Goal: Information Seeking & Learning: Learn about a topic

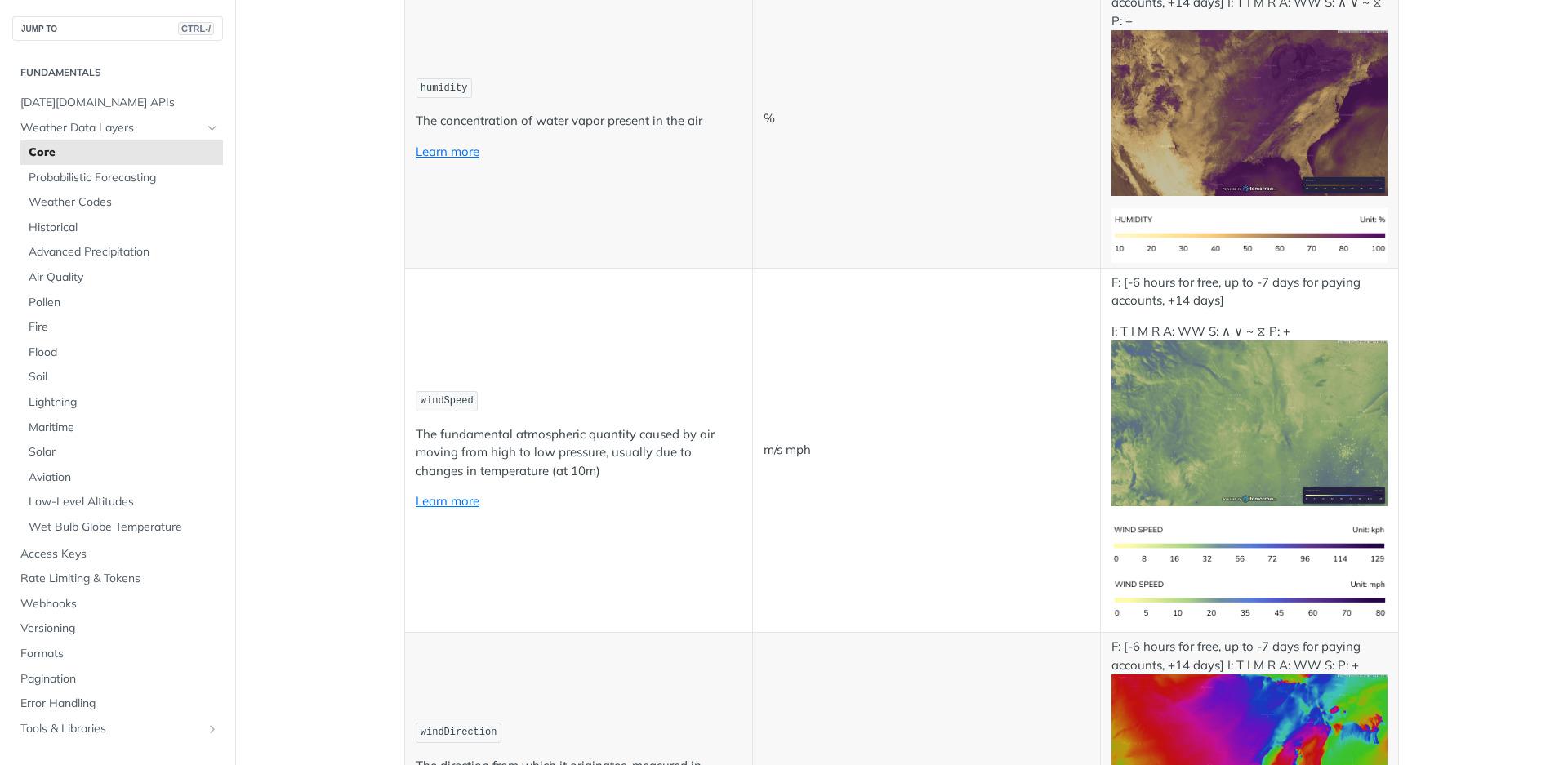
scroll to position [1470, 0]
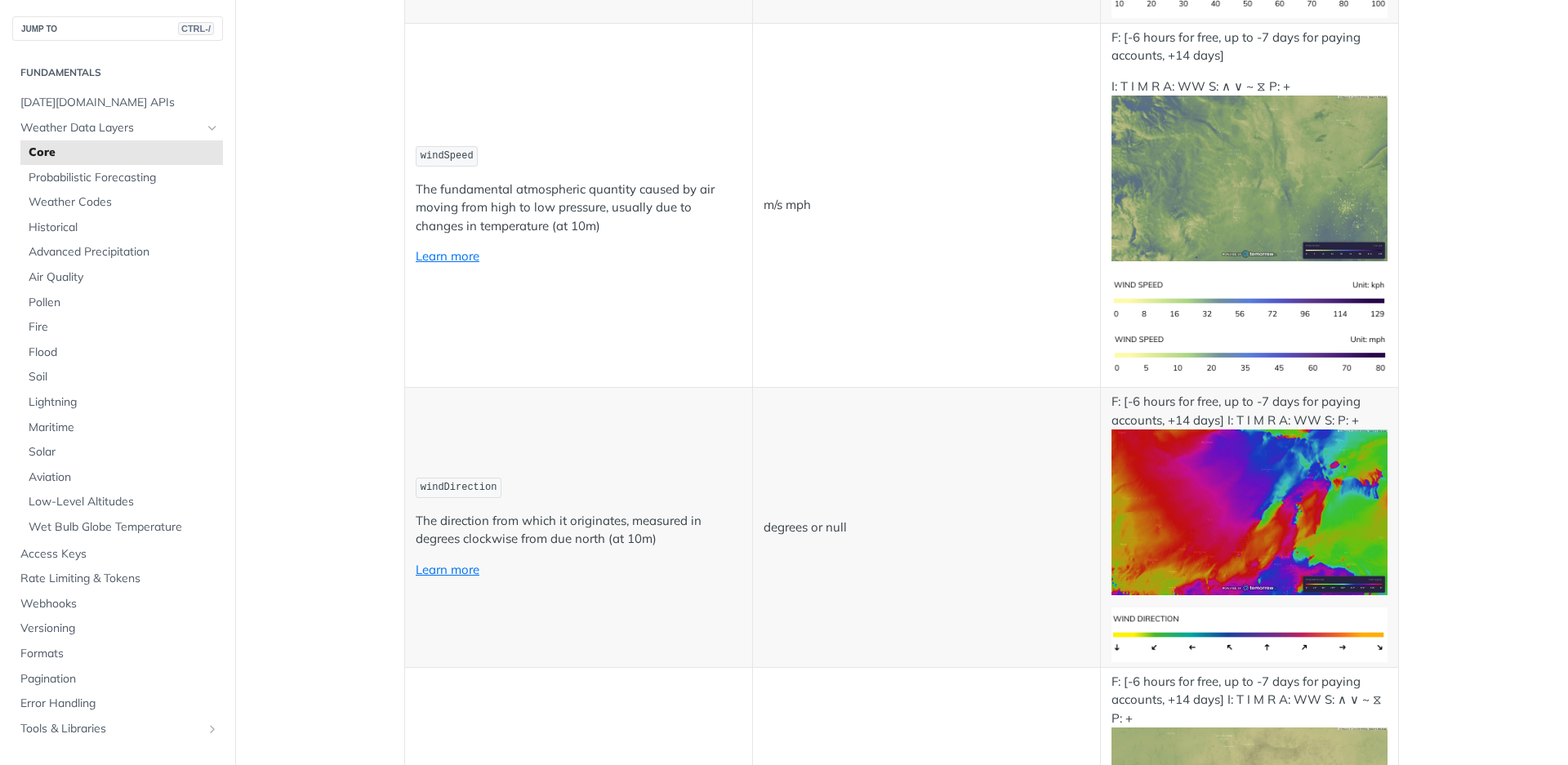
click at [1242, 528] on img "Expand image" at bounding box center [1249, 512] width 276 height 166
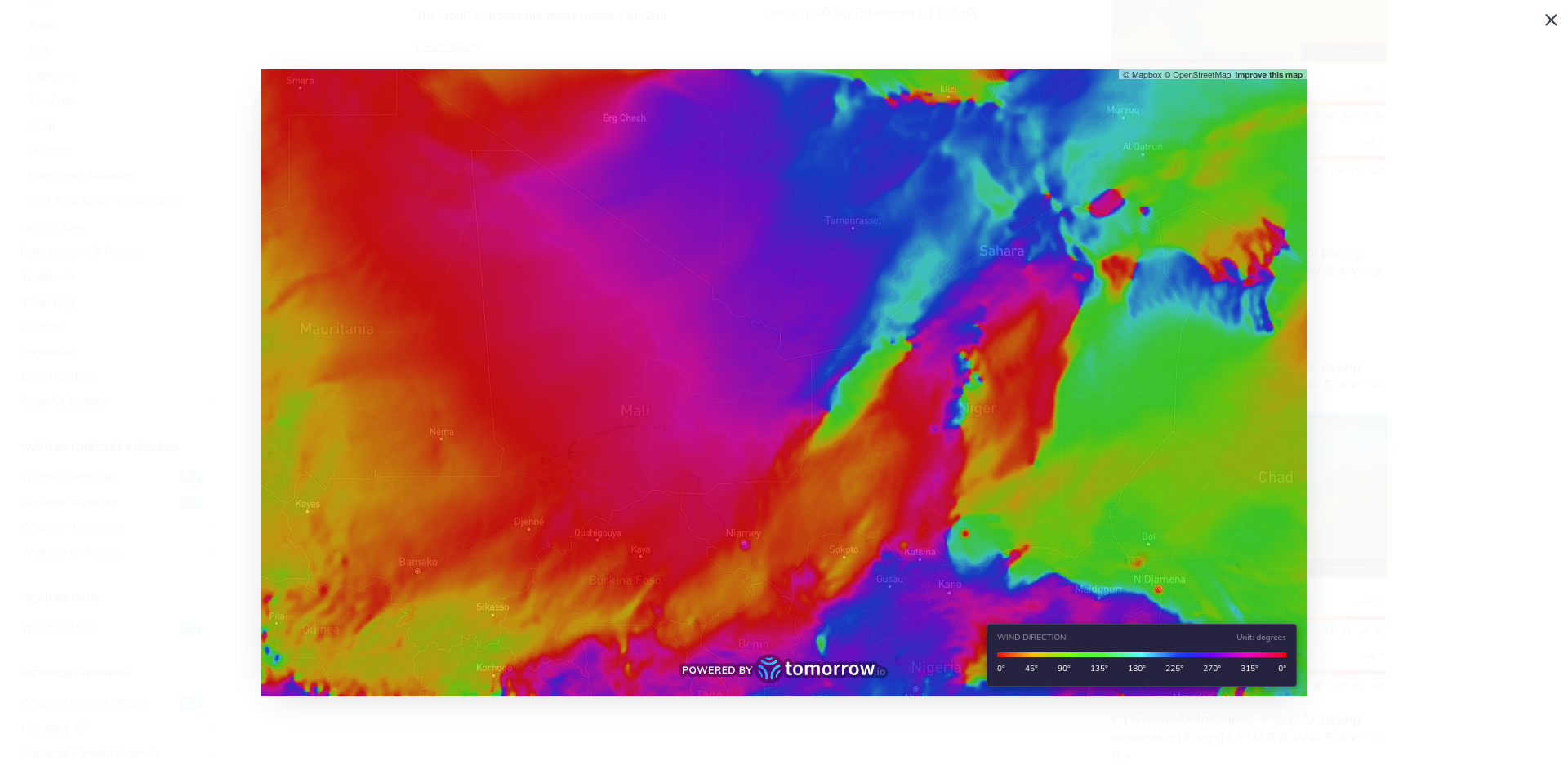
scroll to position [572, 0]
click at [181, 382] on span "get" at bounding box center [191, 384] width 21 height 13
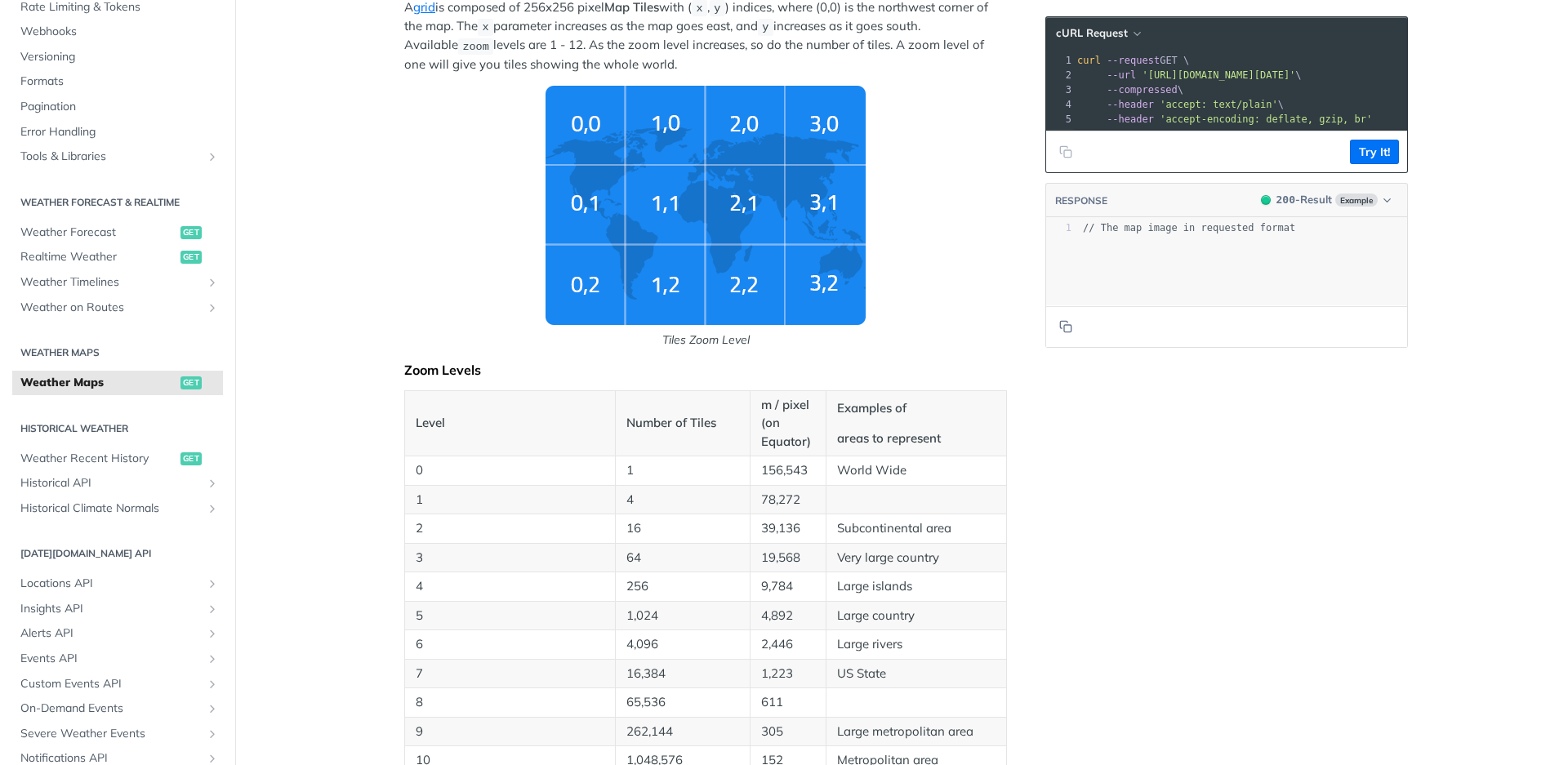
click at [574, 216] on img "Tiles Zoom Level" at bounding box center [706, 205] width 320 height 239
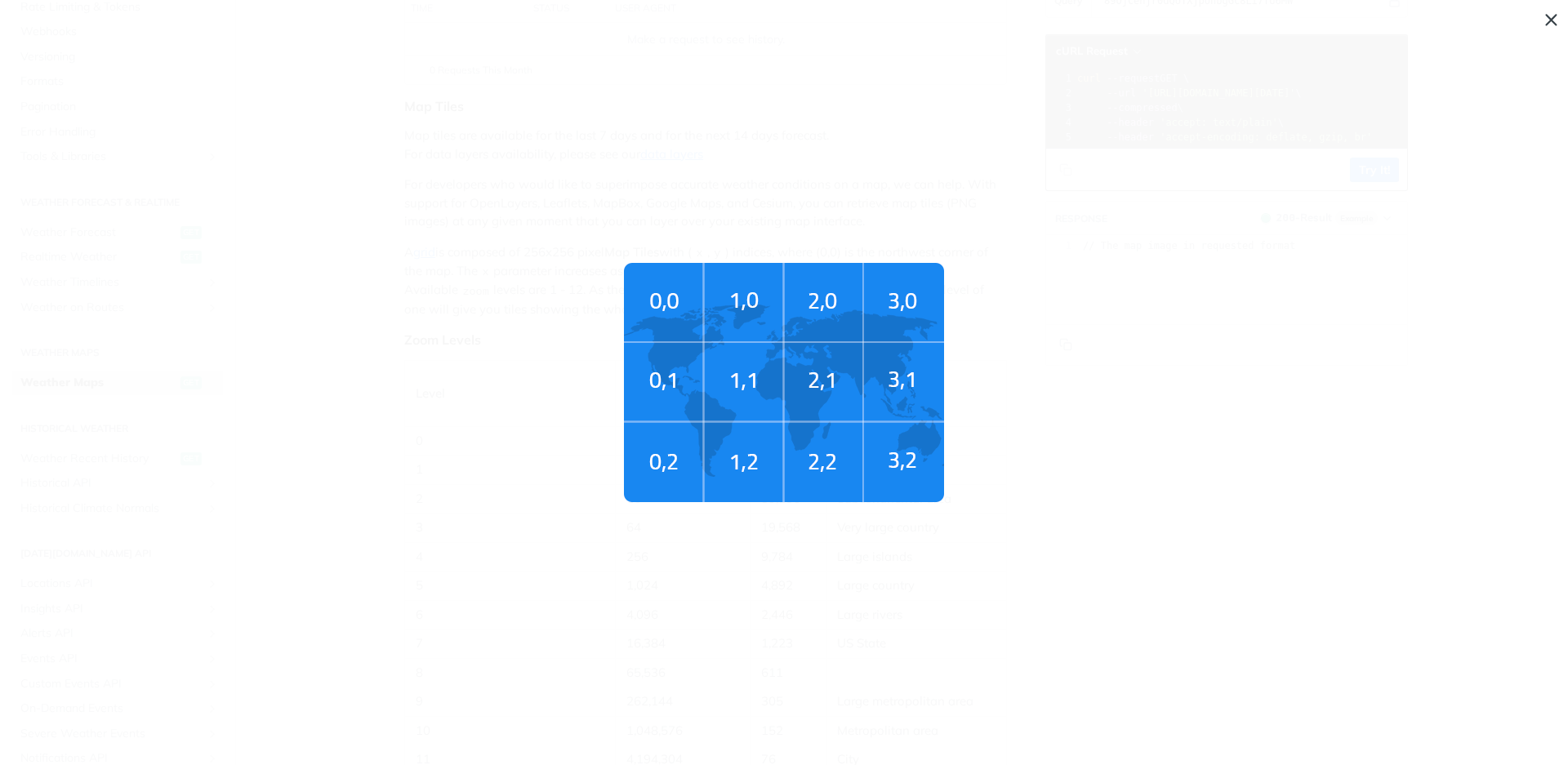
scroll to position [0, 0]
click at [944, 470] on img "Tiles Zoom Level" at bounding box center [784, 383] width 320 height 239
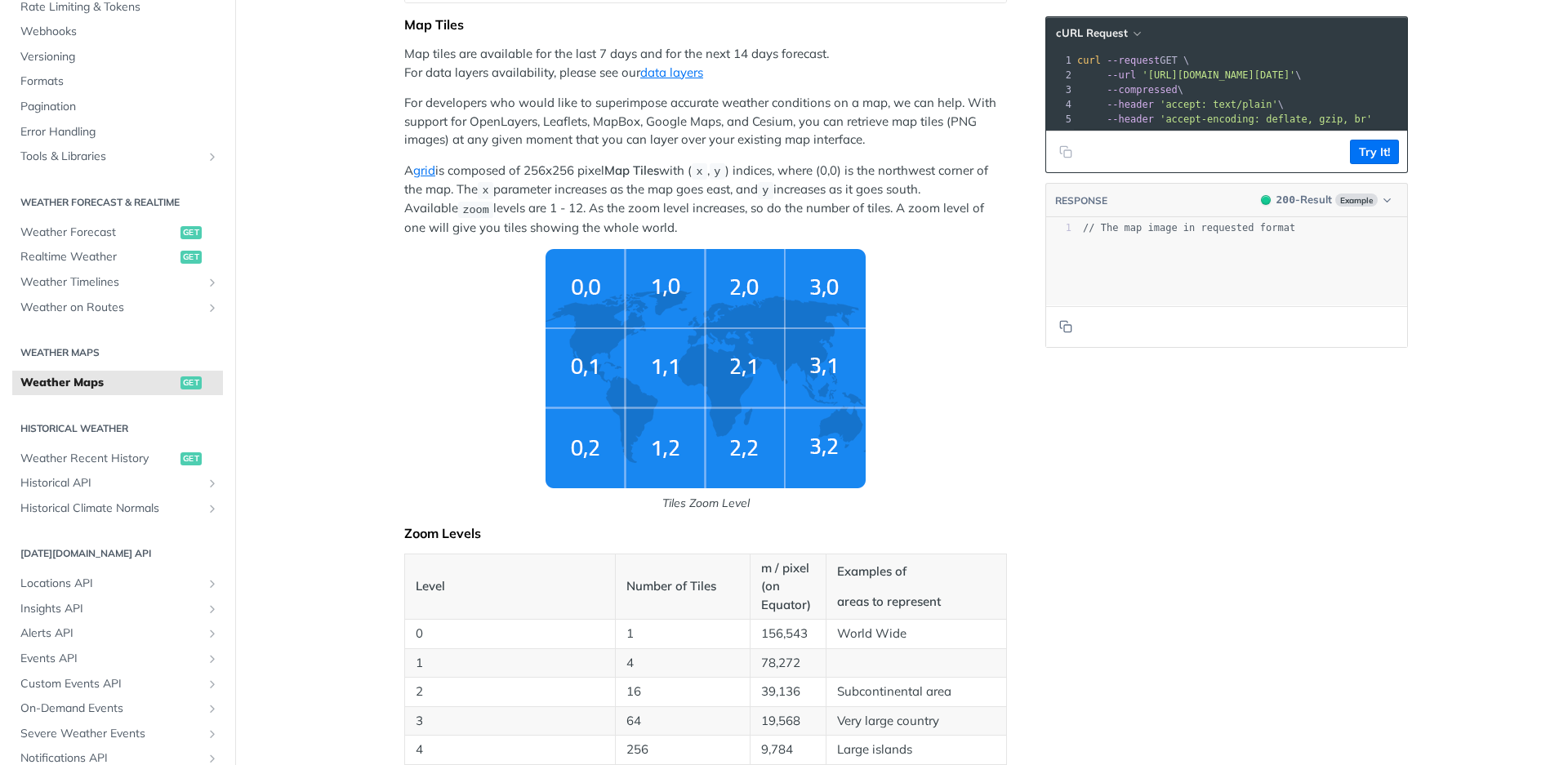
scroll to position [245, 0]
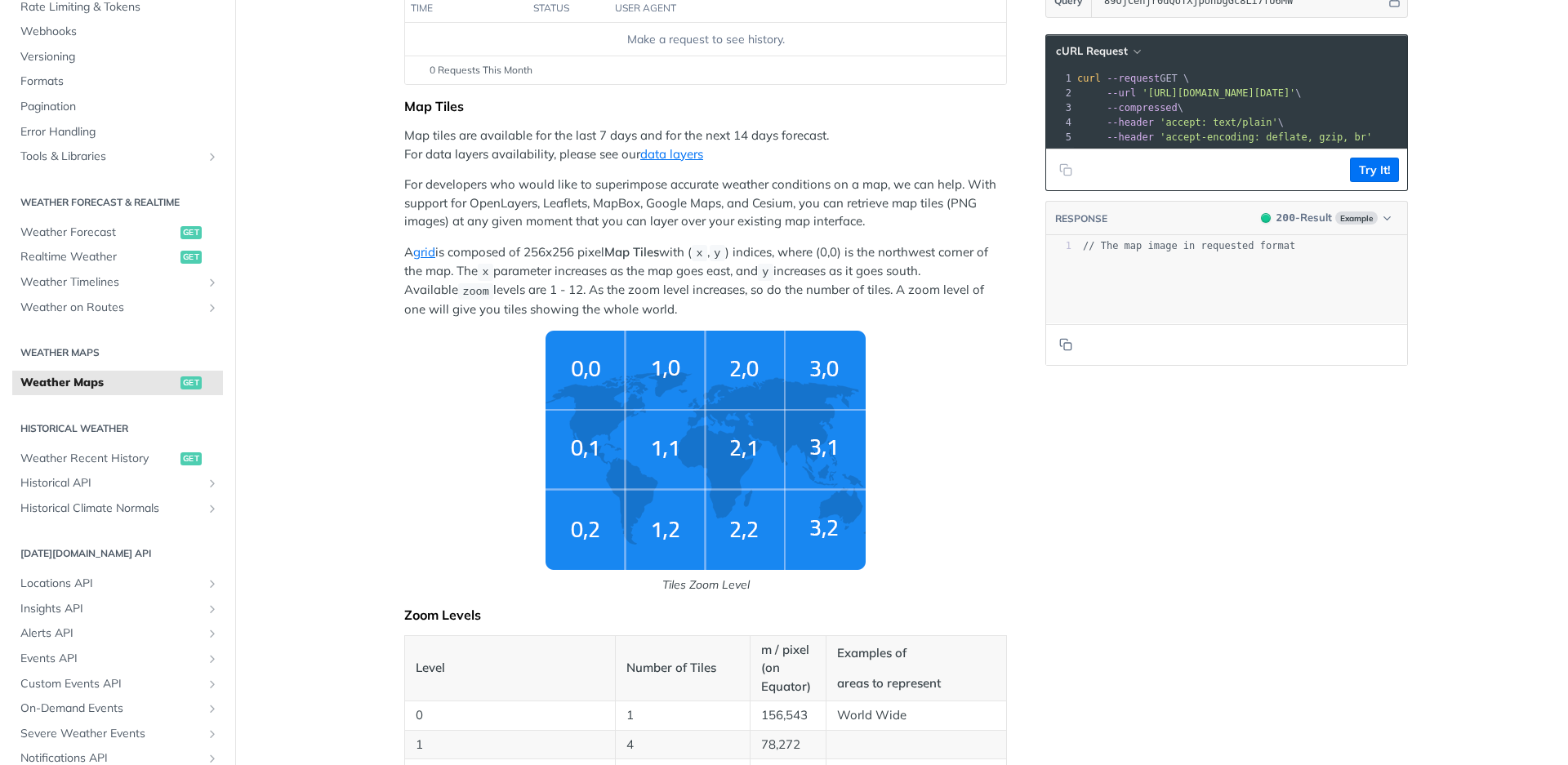
click at [593, 465] on img "Tiles Zoom Level" at bounding box center [706, 451] width 320 height 239
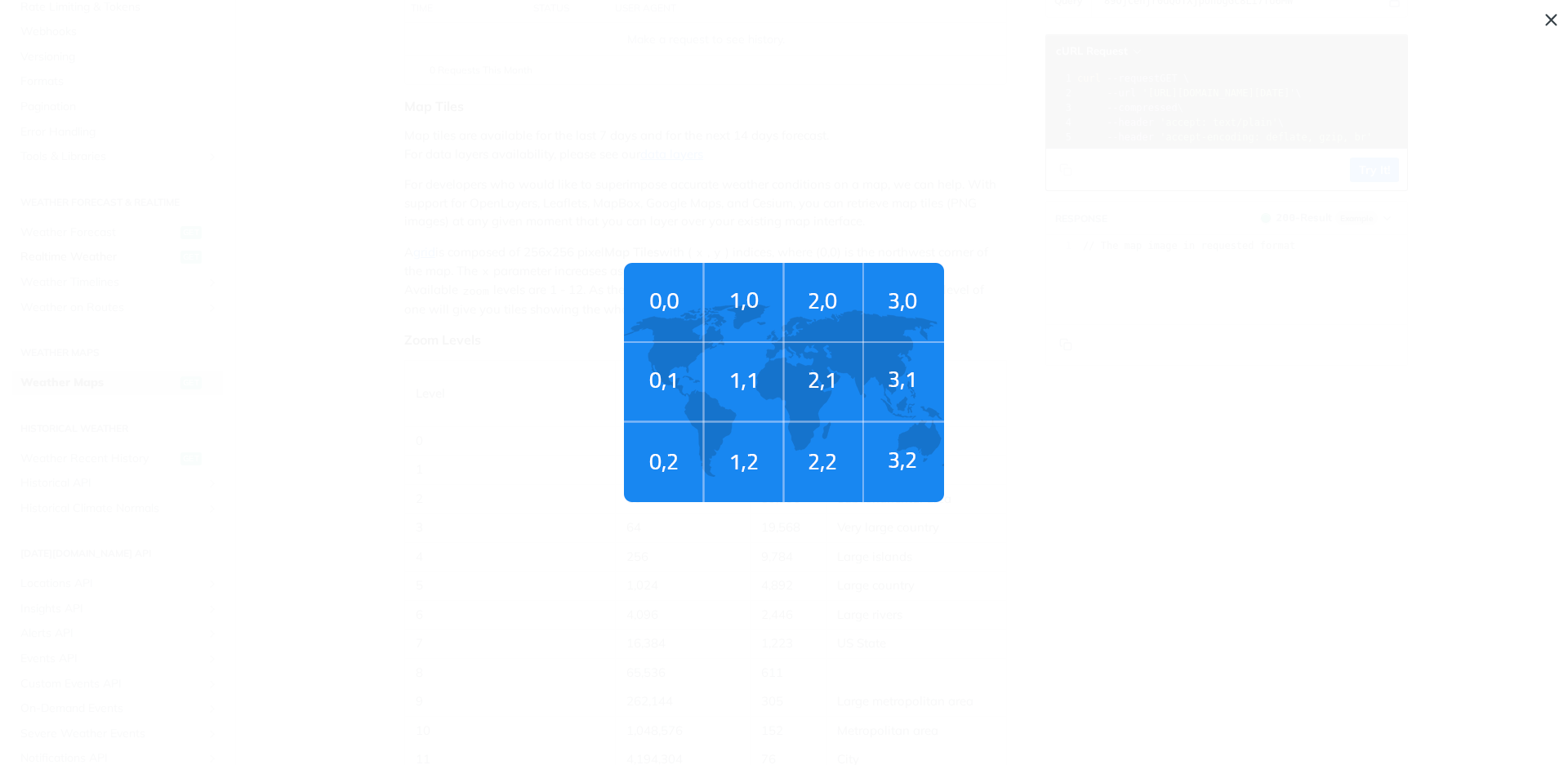
click at [181, 259] on span "get" at bounding box center [191, 257] width 21 height 13
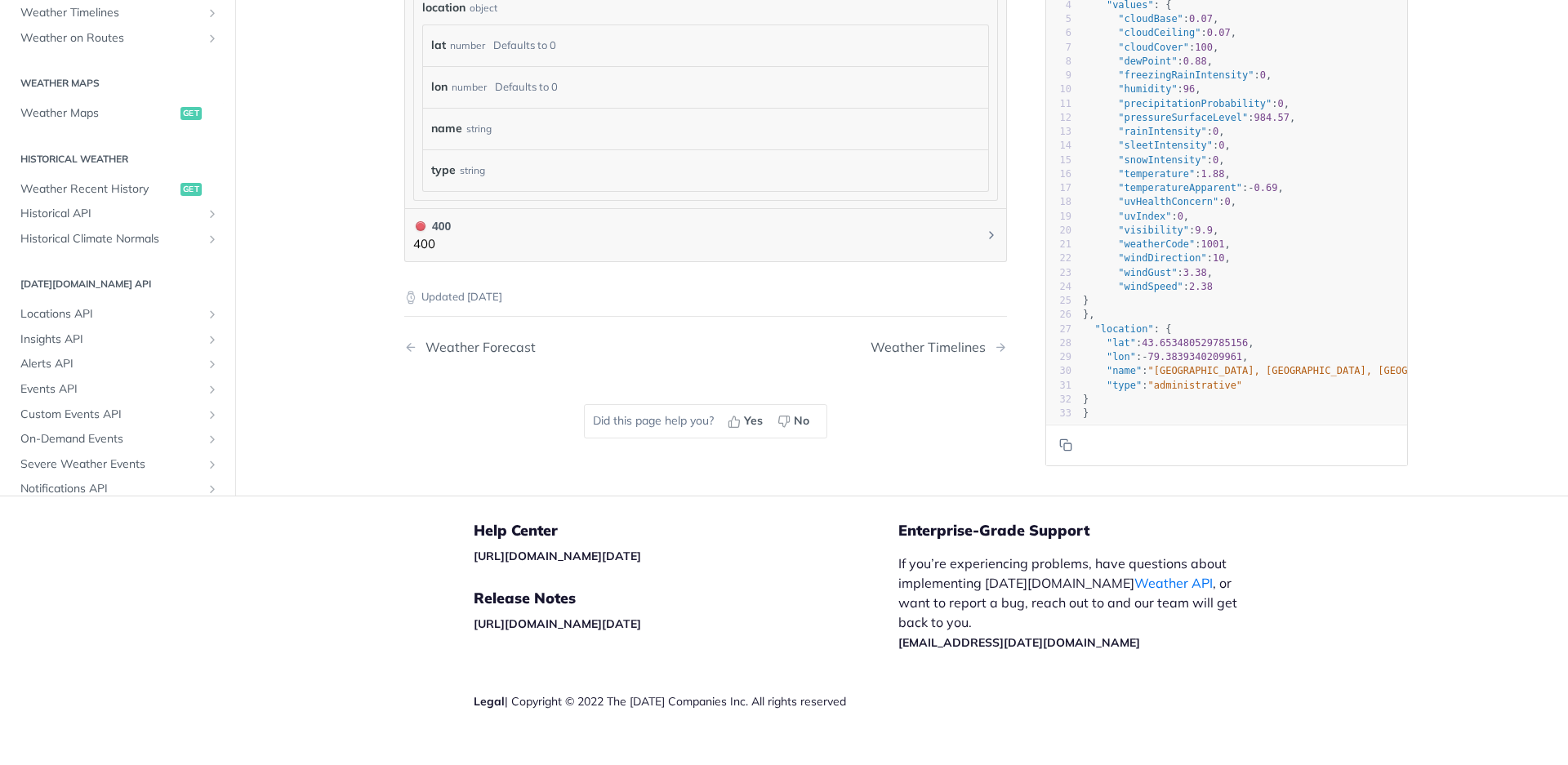
scroll to position [1084, 0]
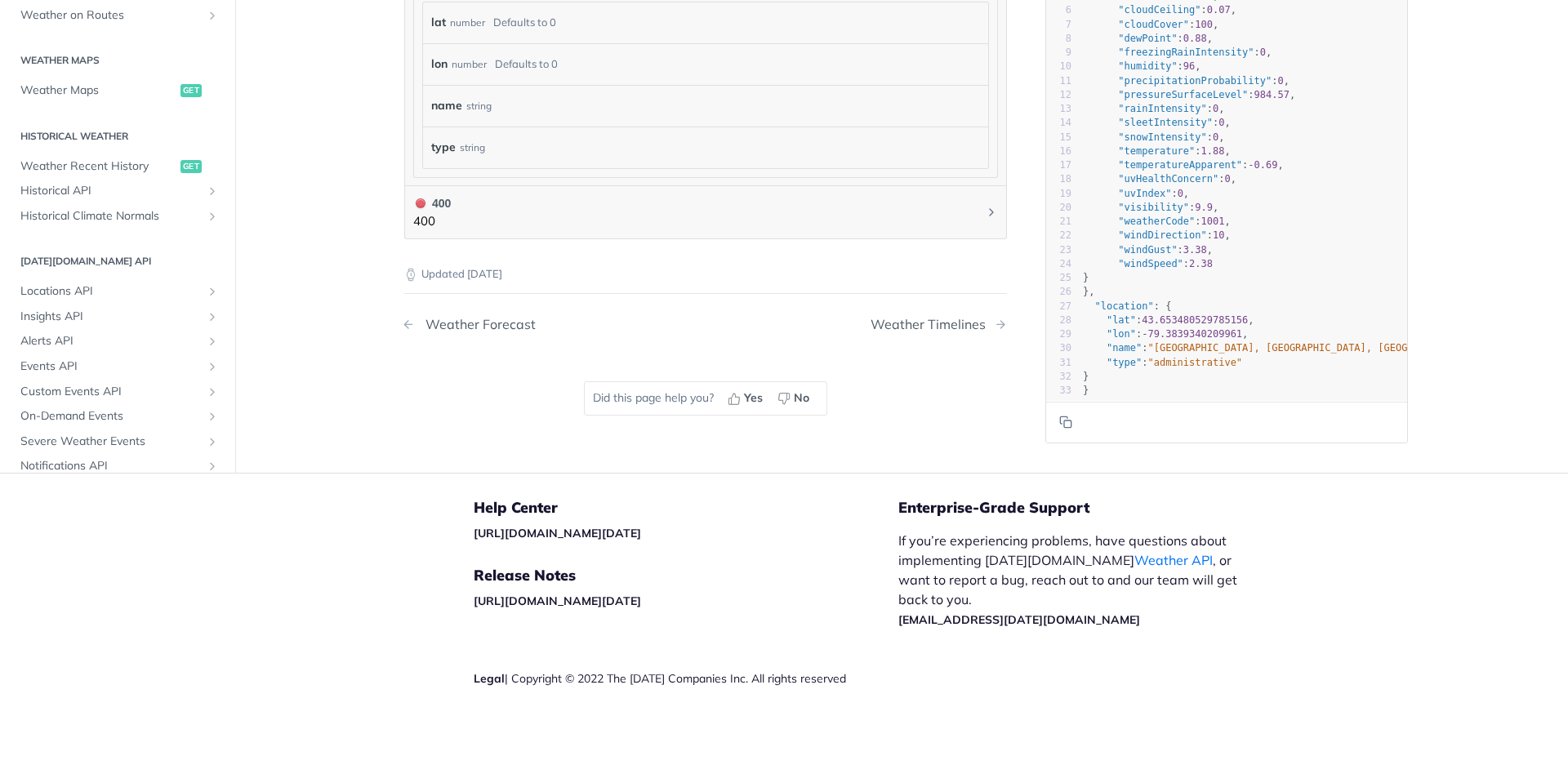
click at [450, 325] on div "Weather Forecast" at bounding box center [476, 324] width 118 height 16
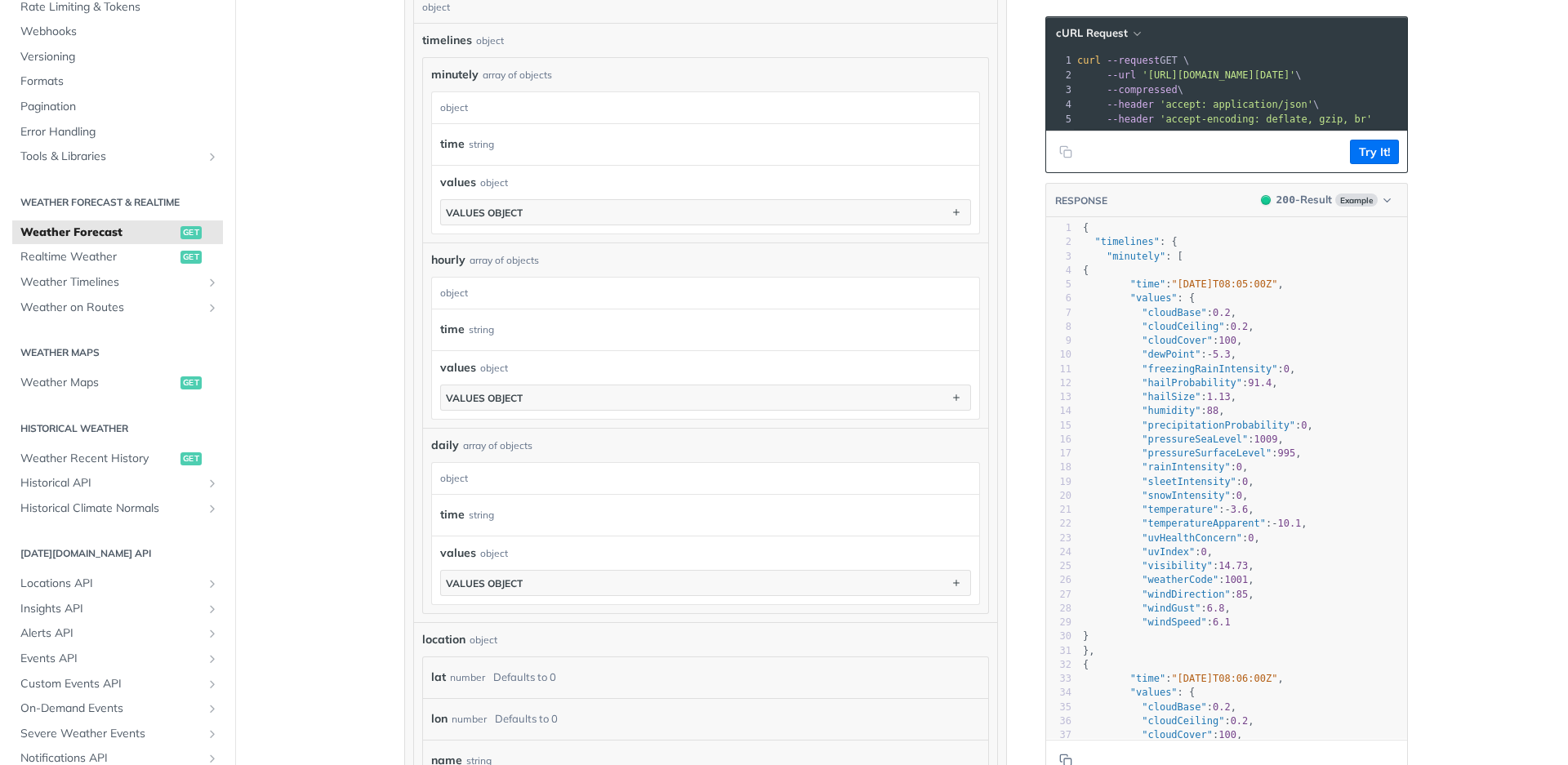
scroll to position [1389, 0]
